Goal: Transaction & Acquisition: Purchase product/service

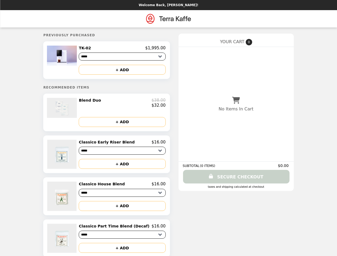
click at [72, 61] on img at bounding box center [62, 56] width 31 height 20
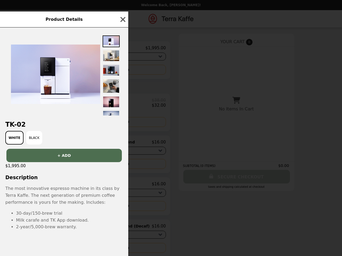
click at [122, 71] on div "Product Details TK-02 White Black + ADD $1,995.00 Description The most innovati…" at bounding box center [171, 128] width 342 height 256
click at [72, 115] on div "TK-02 White Black + ADD $1,995.00 Description The most innovative espresso mach…" at bounding box center [64, 141] width 128 height 229
click at [122, 105] on div at bounding box center [64, 71] width 128 height 88
click at [122, 125] on h2 "TK-02" at bounding box center [64, 124] width 128 height 7
click at [72, 158] on div "Product Details TK-02 White Black + ADD $1,995.00 Description The most innovati…" at bounding box center [171, 128] width 342 height 256
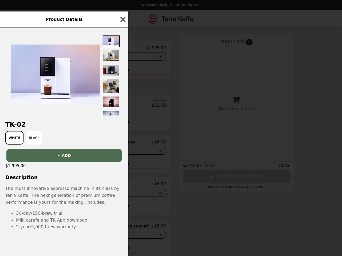
click at [122, 145] on div "Product Details TK-02 White Black + ADD $1,995.00 Description The most innovati…" at bounding box center [171, 128] width 342 height 256
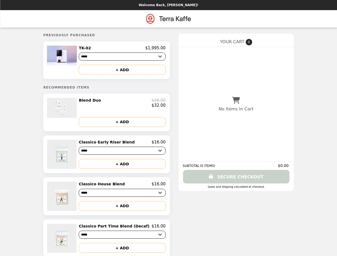
click at [122, 167] on button "+ ADD" at bounding box center [122, 164] width 87 height 10
click at [72, 200] on img at bounding box center [62, 196] width 30 height 29
